Goal: Browse casually: Explore the website without a specific task or goal

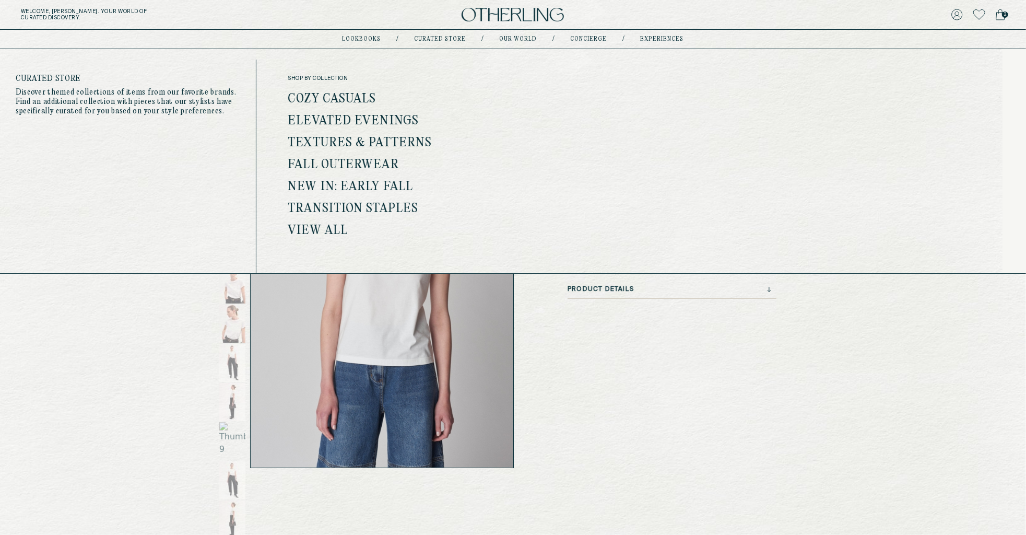
click at [444, 42] on link "Curated store" at bounding box center [441, 39] width 52 height 5
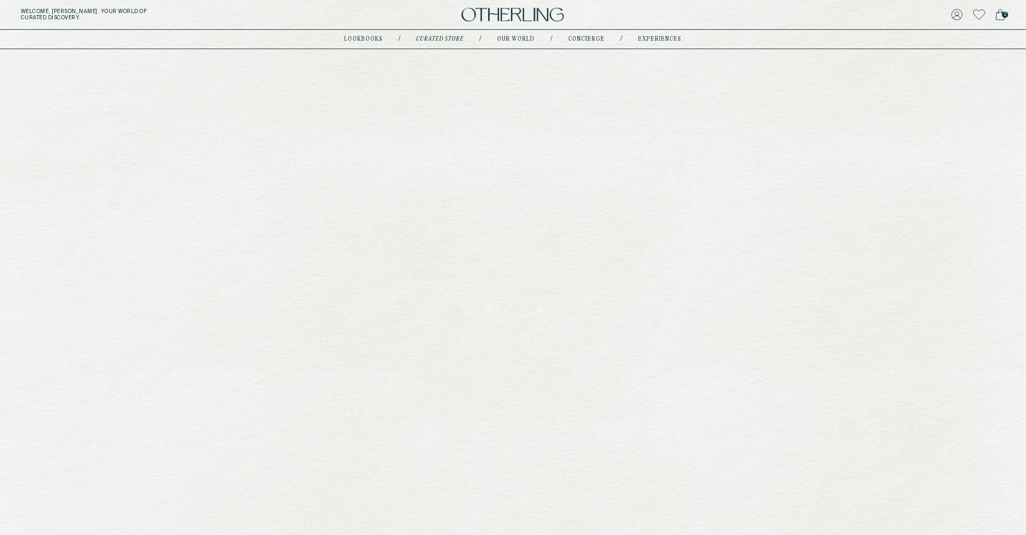
click at [446, 34] on div "lookbooks / Curated store / Our world / concierge / experiences" at bounding box center [513, 39] width 337 height 19
click at [1004, 16] on span "2" at bounding box center [1005, 14] width 6 height 6
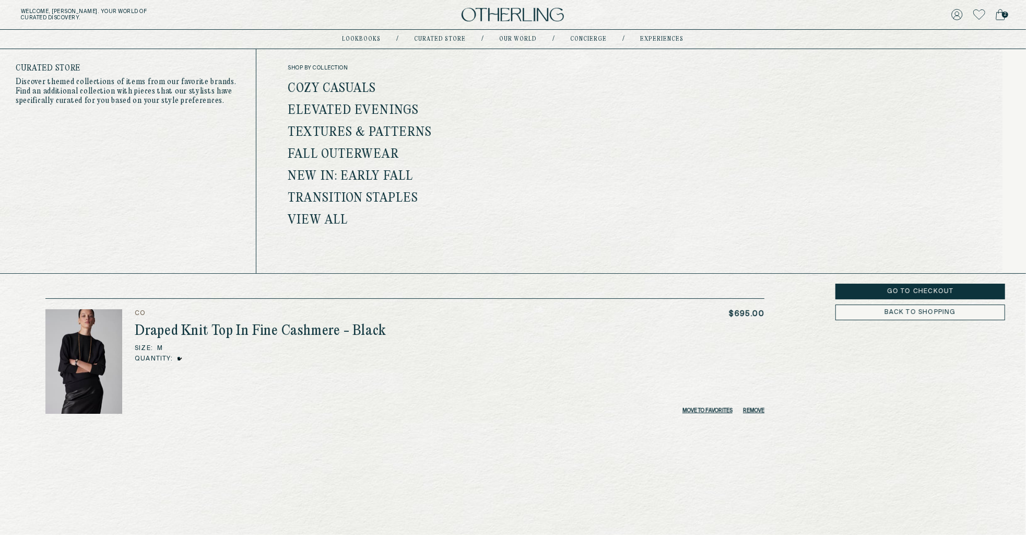
click at [338, 84] on link "Cozy Casuals" at bounding box center [332, 89] width 88 height 14
click at [336, 84] on link "Cozy Casuals" at bounding box center [332, 89] width 88 height 14
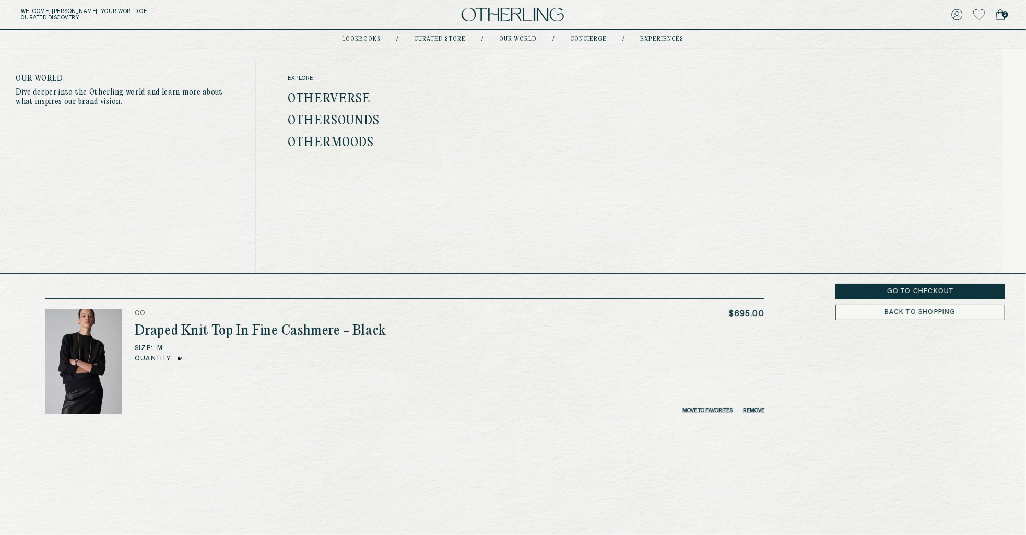
click at [513, 43] on nav "lookbooks / Curated store / Our world / concierge / experiences" at bounding box center [514, 39] width 342 height 8
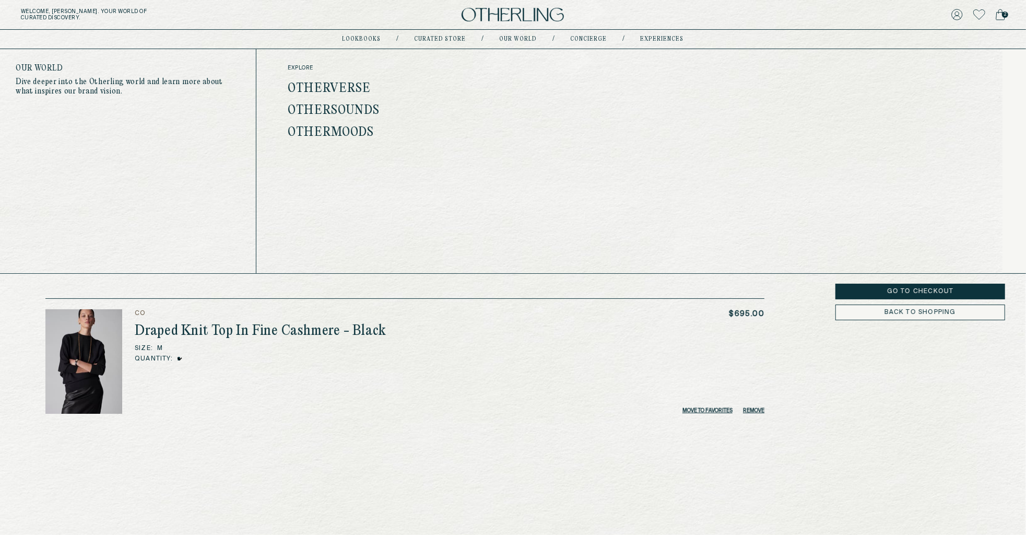
click at [523, 37] on link "Our world" at bounding box center [519, 39] width 38 height 5
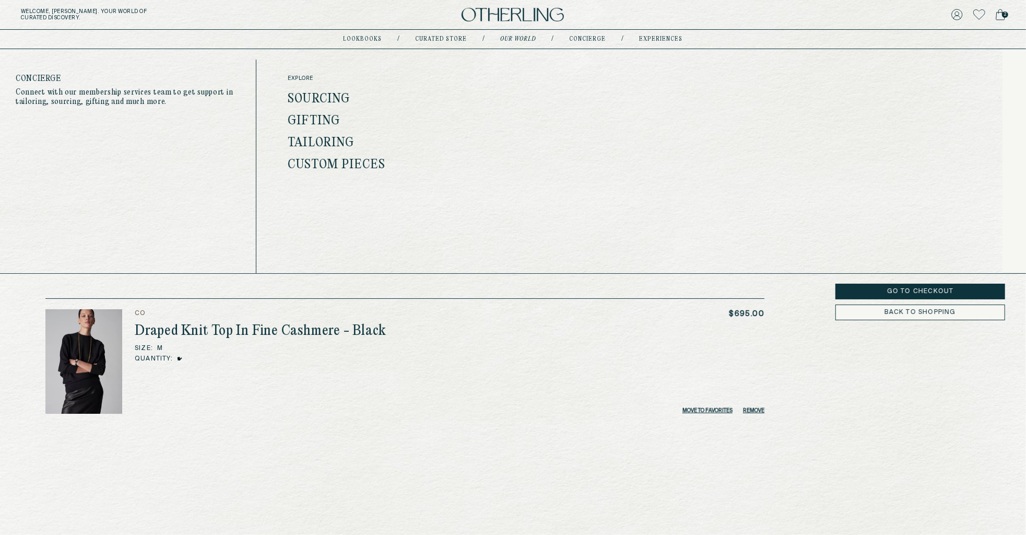
click at [580, 37] on link "concierge" at bounding box center [588, 39] width 37 height 5
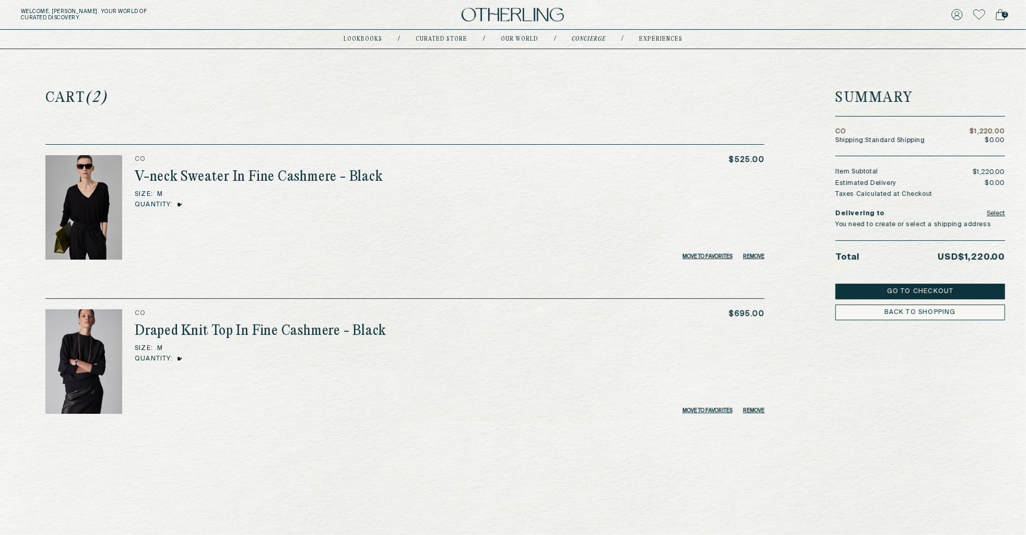
click at [580, 37] on link "concierge" at bounding box center [589, 39] width 34 height 5
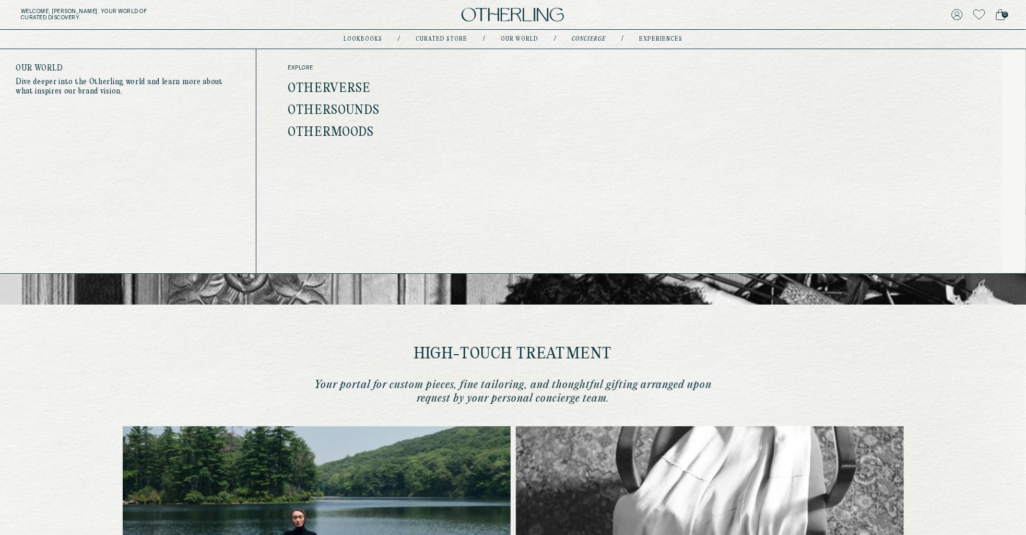
type input "********"
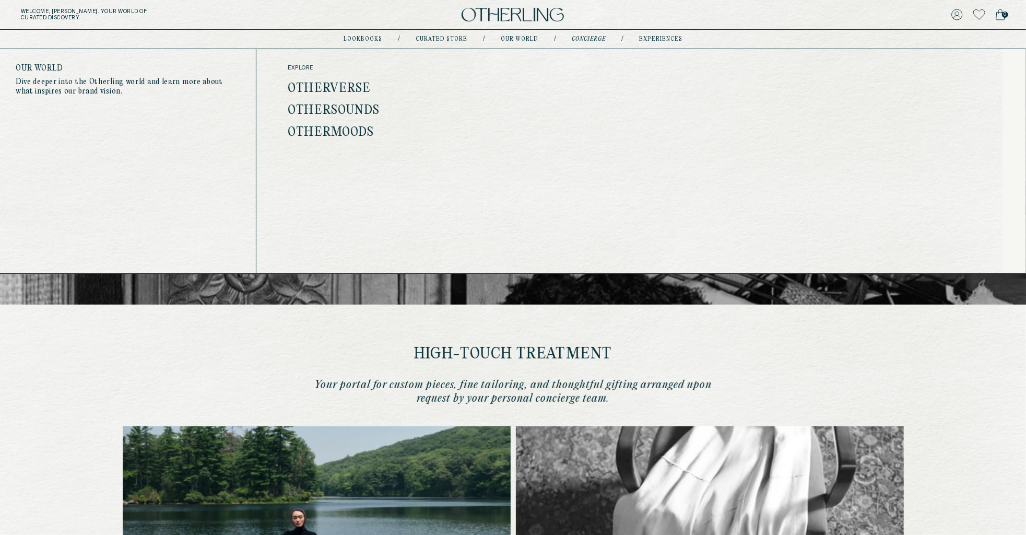
type input "**********"
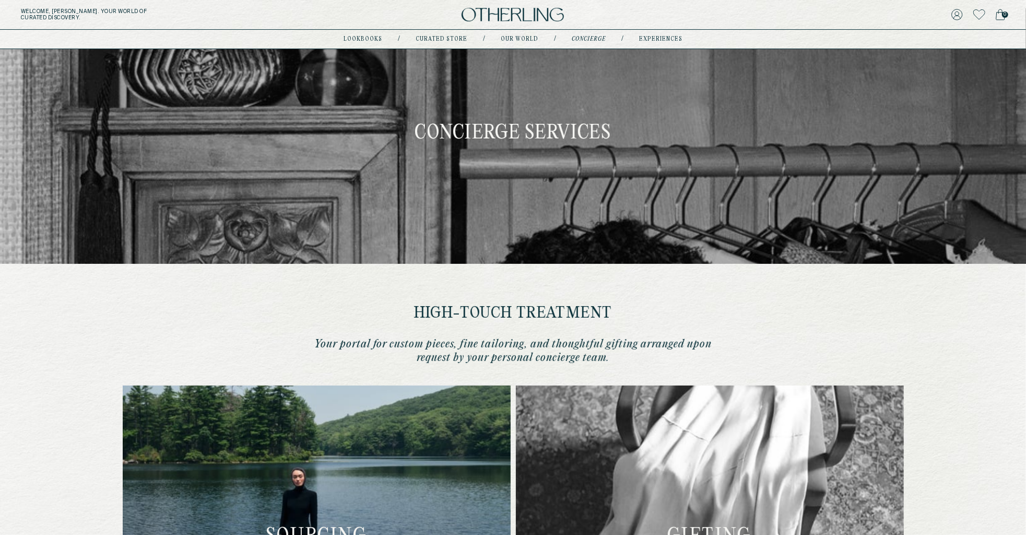
scroll to position [40, 0]
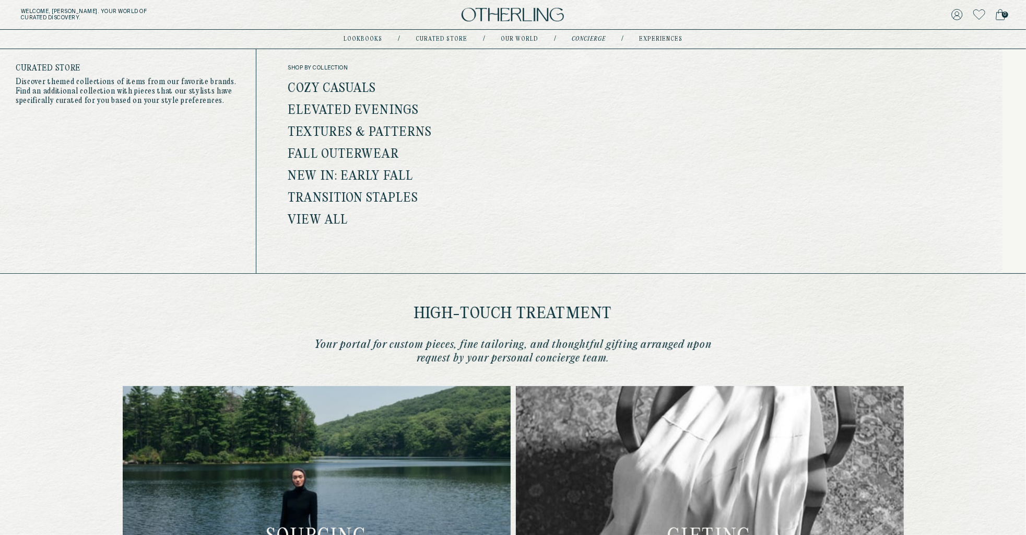
click at [351, 108] on link "Elevated Evenings" at bounding box center [353, 111] width 131 height 14
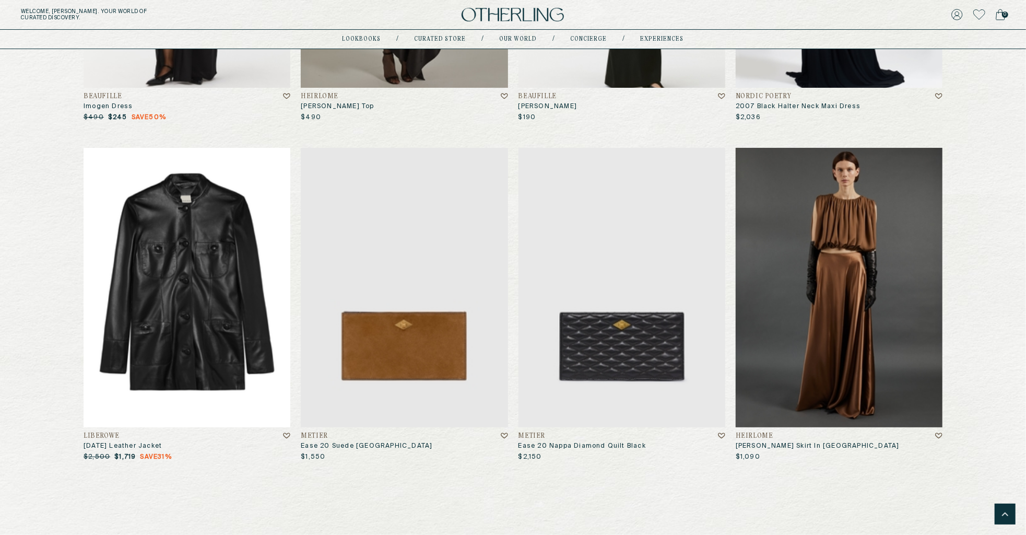
scroll to position [6198, 0]
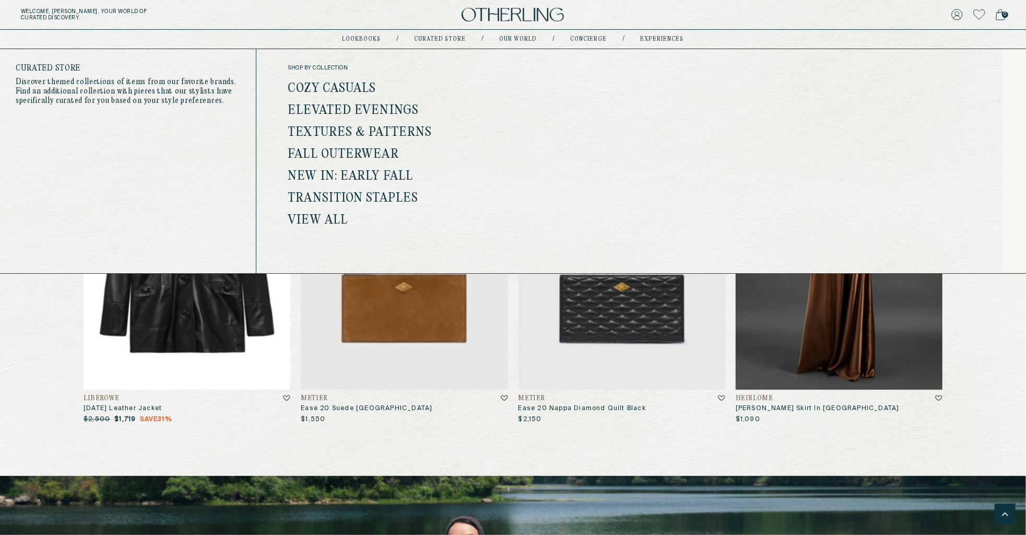
click at [387, 128] on link "Textures & Patterns" at bounding box center [360, 133] width 144 height 14
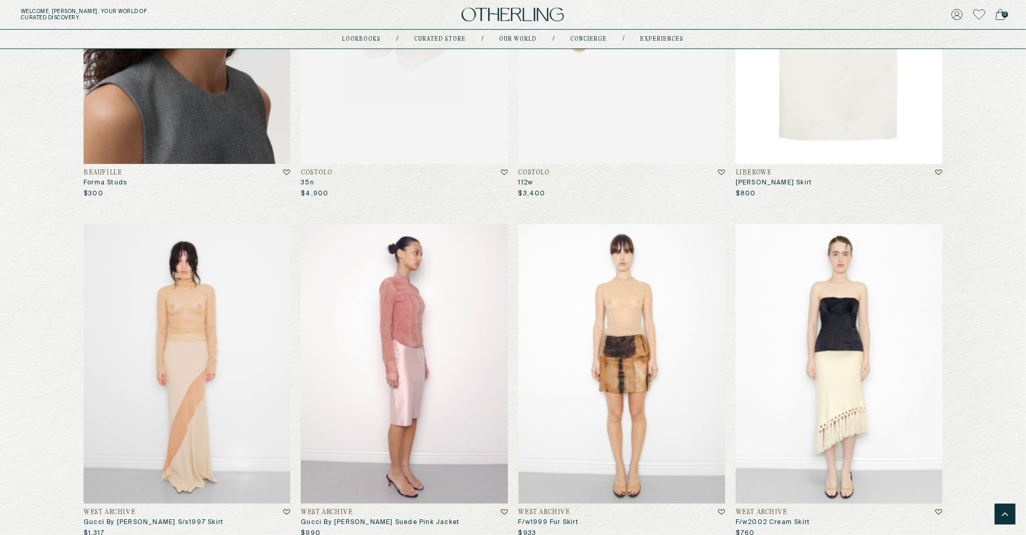
scroll to position [3634, 0]
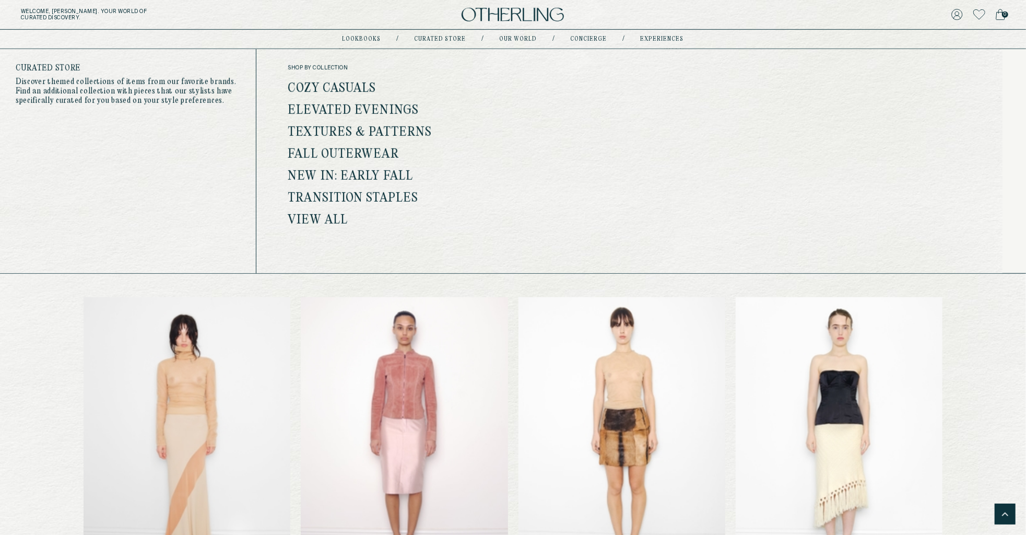
click at [368, 155] on link "Fall Outerwear" at bounding box center [343, 155] width 111 height 14
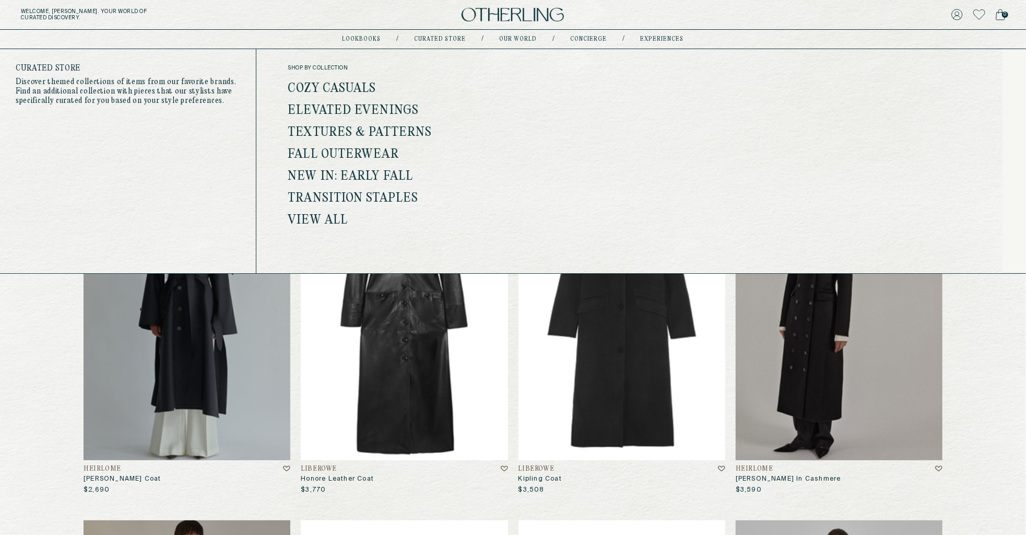
click at [377, 178] on link "New In: Early Fall" at bounding box center [350, 177] width 125 height 14
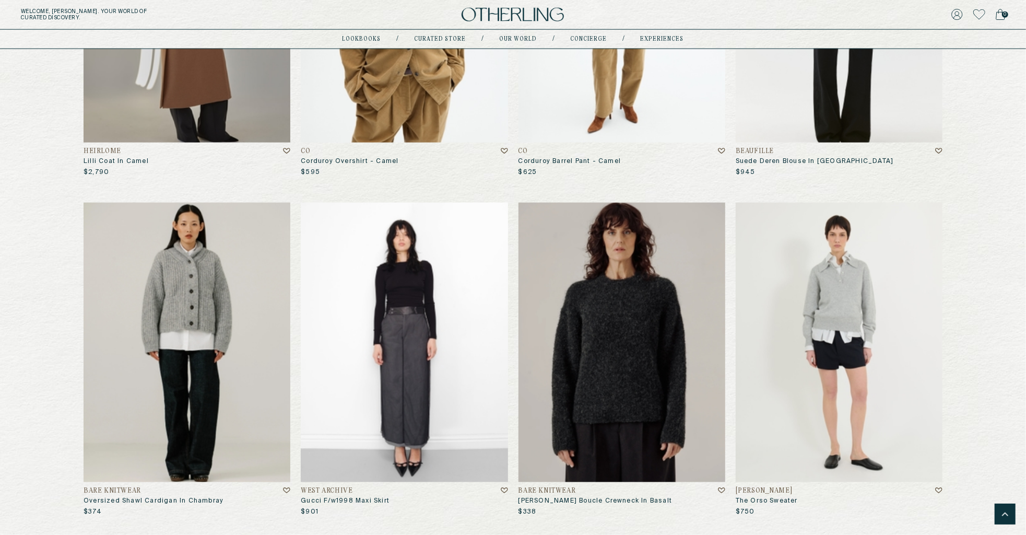
scroll to position [998, 0]
